Goal: Transaction & Acquisition: Purchase product/service

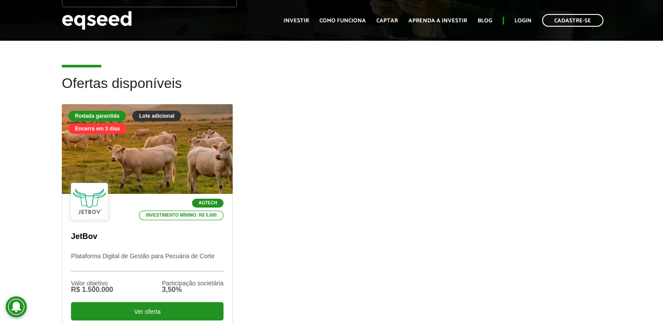
scroll to position [219, 0]
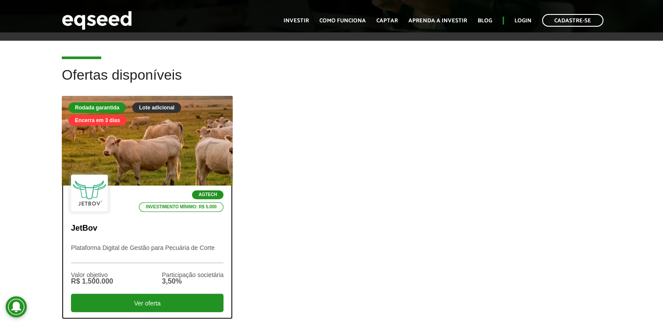
click at [151, 146] on div at bounding box center [147, 141] width 205 height 108
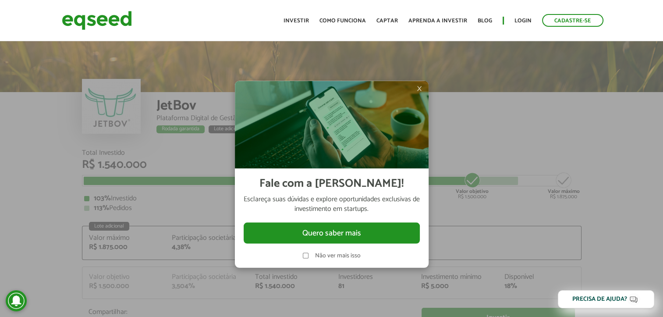
click at [417, 87] on span "×" at bounding box center [418, 88] width 5 height 11
